Goal: Task Accomplishment & Management: Manage account settings

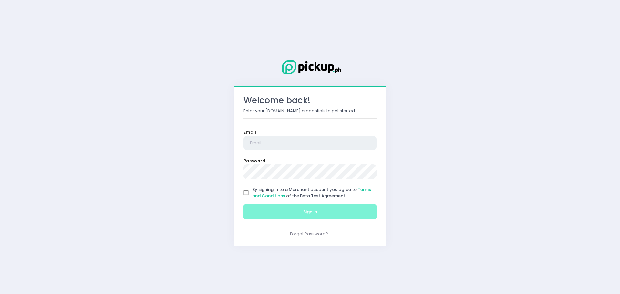
type input "[EMAIL_ADDRESS][DOMAIN_NAME]"
click at [247, 192] on input "By signing in to a Merchant account you agree to Terms and Conditions of the Be…" at bounding box center [246, 193] width 12 height 12
checkbox input "true"
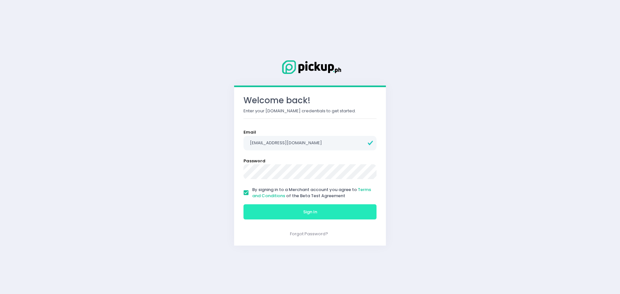
click at [265, 211] on button "Sign In" at bounding box center [309, 211] width 133 height 15
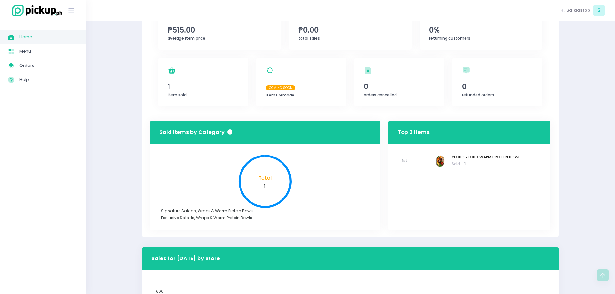
scroll to position [129, 0]
click at [447, 161] on div "YEOBO YEOBO WARM PROTEIN BOWL Sold 1" at bounding box center [486, 160] width 107 height 13
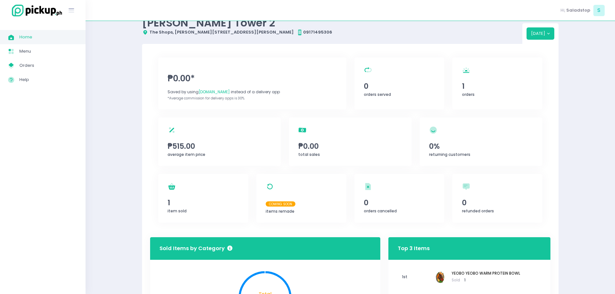
scroll to position [32, 0]
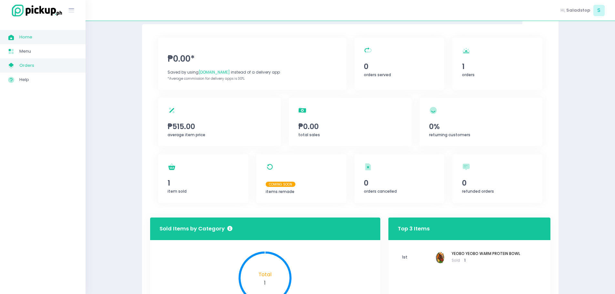
click at [41, 66] on span "Orders" at bounding box center [48, 65] width 58 height 8
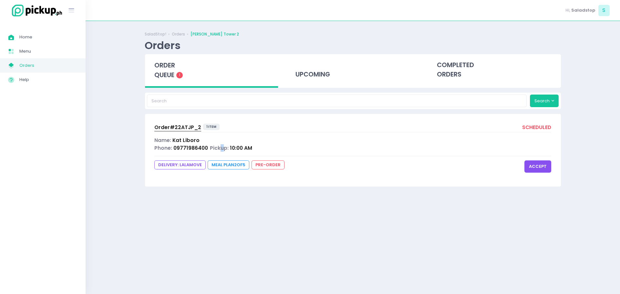
click at [218, 150] on span "Pickup:" at bounding box center [219, 148] width 19 height 7
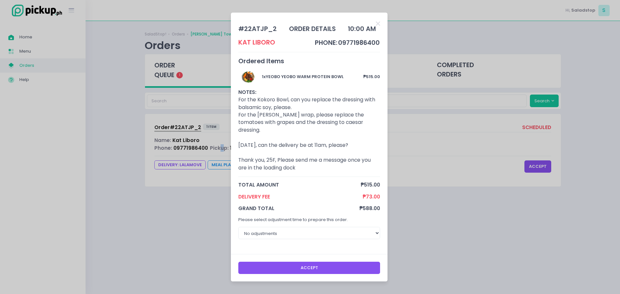
click at [315, 262] on button "Accept" at bounding box center [309, 268] width 142 height 12
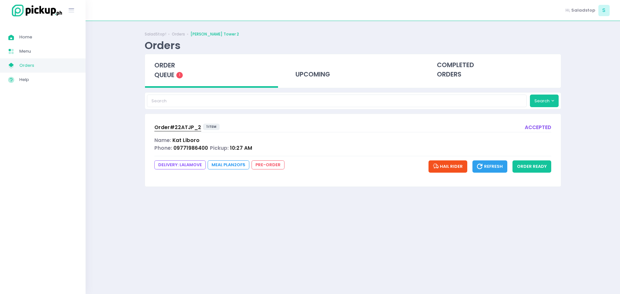
click at [308, 181] on div "Order# 22ATJP_2 1 item accepted Name: [PERSON_NAME] Phone: 09771986400 Pickup: …" at bounding box center [353, 150] width 416 height 72
click at [484, 170] on icon "button" at bounding box center [480, 167] width 7 height 8
click at [460, 167] on span "Hail Rider" at bounding box center [448, 166] width 30 height 6
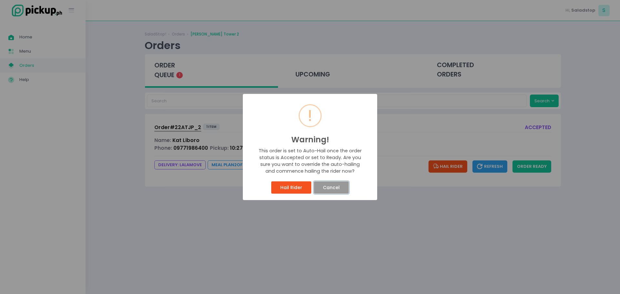
click at [326, 188] on button "Cancel" at bounding box center [331, 187] width 35 height 12
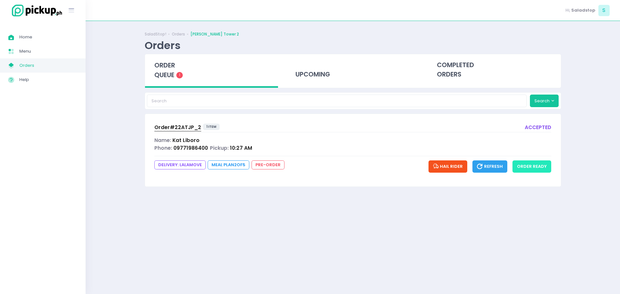
click at [531, 170] on button "order ready" at bounding box center [531, 166] width 39 height 12
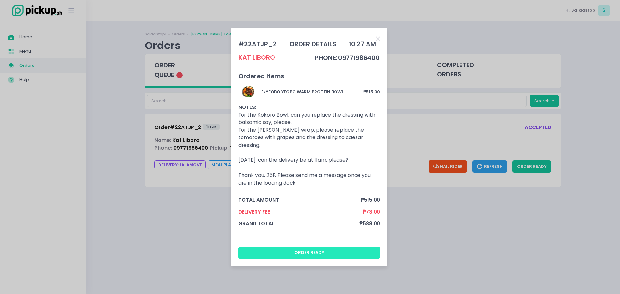
click at [327, 250] on button "order ready" at bounding box center [309, 253] width 142 height 12
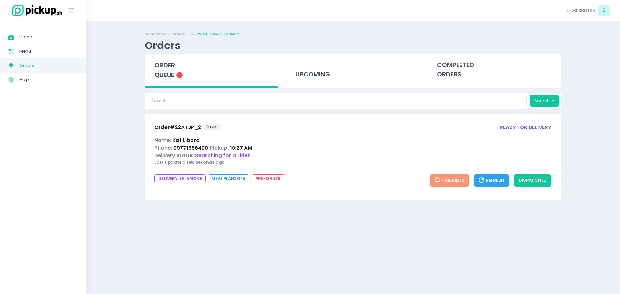
click at [485, 180] on icon "button" at bounding box center [481, 181] width 7 height 8
click at [495, 184] on button "Refresh" at bounding box center [491, 180] width 35 height 12
drag, startPoint x: 510, startPoint y: 181, endPoint x: 506, endPoint y: 181, distance: 3.6
click at [506, 181] on button "Refresh" at bounding box center [491, 180] width 35 height 12
click at [484, 178] on icon "button" at bounding box center [481, 181] width 7 height 8
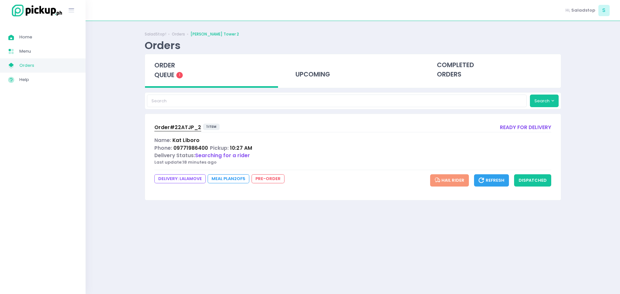
click at [498, 182] on span "Refresh" at bounding box center [491, 180] width 26 height 6
click at [517, 121] on div "Order# 22ATJP_2 1 item ready for delivery Name: [PERSON_NAME] Phone: 0977198640…" at bounding box center [353, 157] width 416 height 86
click at [249, 144] on div "Name: [PERSON_NAME]" at bounding box center [352, 139] width 397 height 7
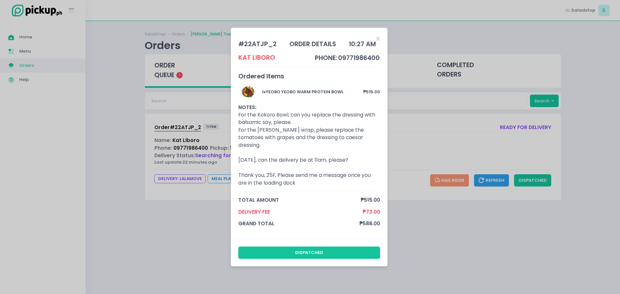
click at [377, 39] on icon "Close" at bounding box center [378, 39] width 4 height 6
